Goal: Transaction & Acquisition: Book appointment/travel/reservation

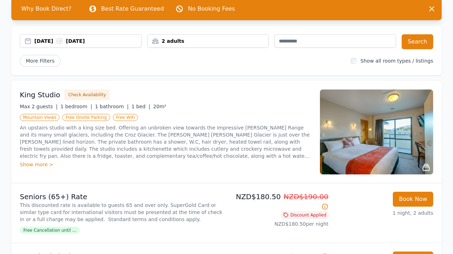
scroll to position [33, 0]
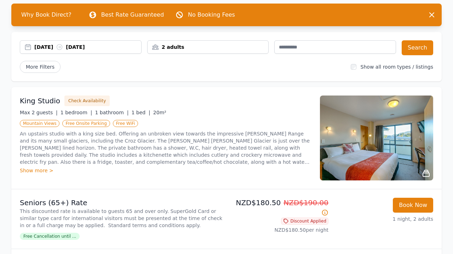
click at [183, 47] on div "2 adults" at bounding box center [208, 47] width 121 height 7
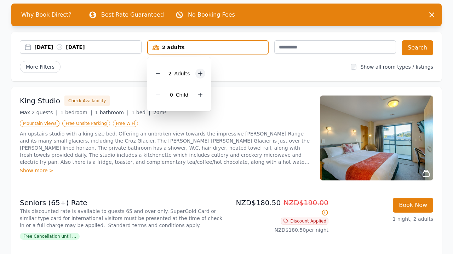
click at [199, 74] on icon at bounding box center [201, 74] width 6 height 6
click at [200, 97] on icon at bounding box center [201, 95] width 6 height 6
click at [118, 79] on div "[DATE] [DATE] 3 adults, 1 child [DEMOGRAPHIC_DATA] Adult s 1 Child Search More …" at bounding box center [226, 57] width 431 height 50
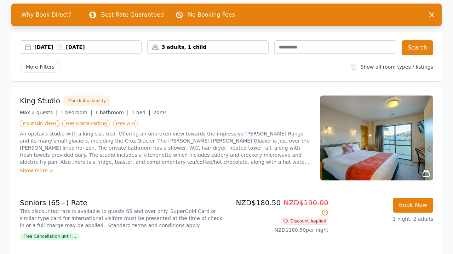
click at [52, 48] on div "[DATE] [DATE]" at bounding box center [87, 47] width 107 height 7
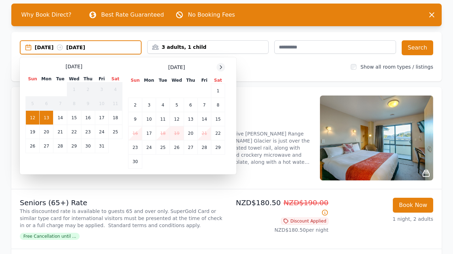
click at [222, 67] on icon at bounding box center [221, 67] width 6 height 6
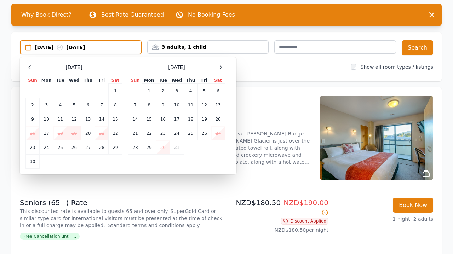
click at [217, 136] on td "27" at bounding box center [218, 133] width 14 height 14
click at [221, 137] on td "27" at bounding box center [218, 133] width 14 height 14
click at [138, 149] on td "28" at bounding box center [136, 148] width 14 height 14
click at [147, 148] on td "29" at bounding box center [149, 148] width 14 height 14
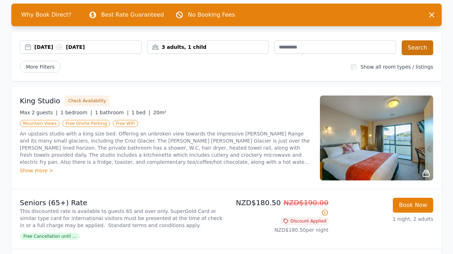
click at [418, 52] on button "Search" at bounding box center [418, 47] width 32 height 15
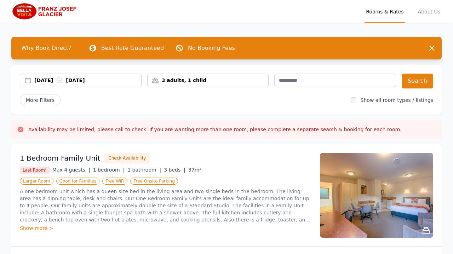
click at [236, 178] on ul "Larger Room Good for Families Free WiFi Free Onsite Parking" at bounding box center [166, 181] width 292 height 8
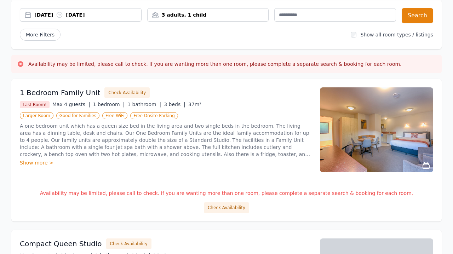
scroll to position [64, 0]
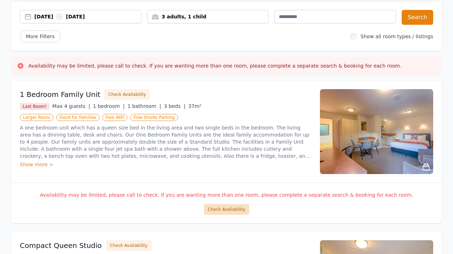
click at [235, 211] on button "Check Availability" at bounding box center [226, 209] width 45 height 11
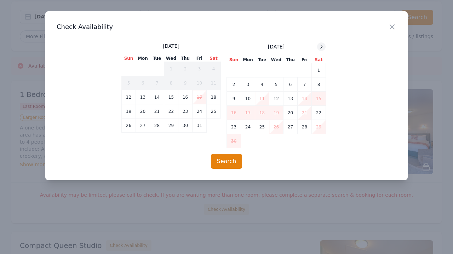
click at [323, 44] on icon at bounding box center [322, 47] width 6 height 6
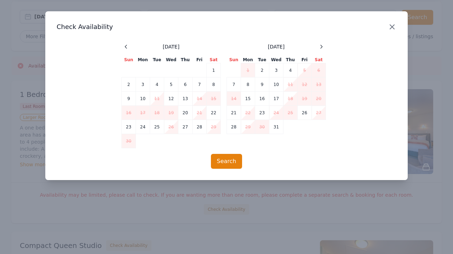
click at [391, 26] on icon "button" at bounding box center [392, 27] width 8 height 8
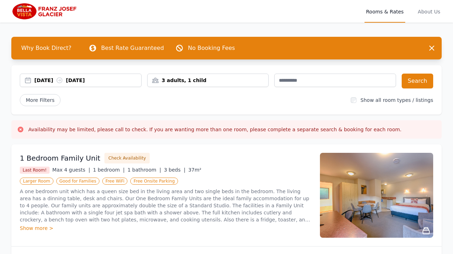
scroll to position [0, 0]
